Goal: Transaction & Acquisition: Purchase product/service

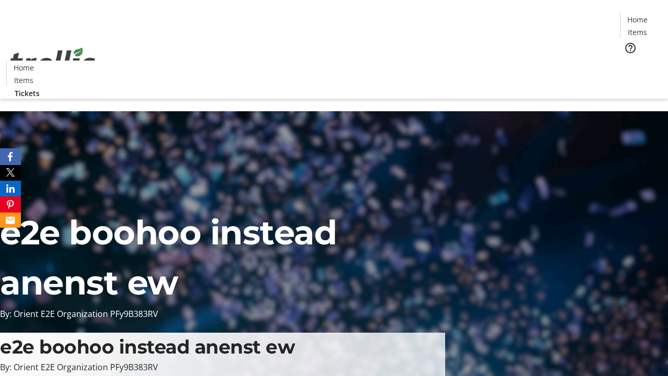
click at [628, 61] on span "Tickets" at bounding box center [640, 66] width 25 height 11
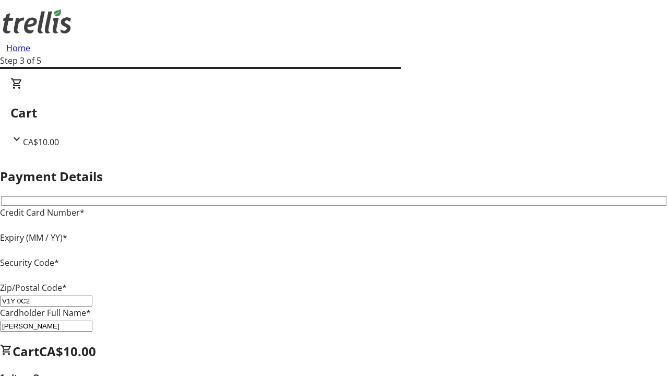
type input "V1Y 0C2"
